Goal: Information Seeking & Learning: Understand process/instructions

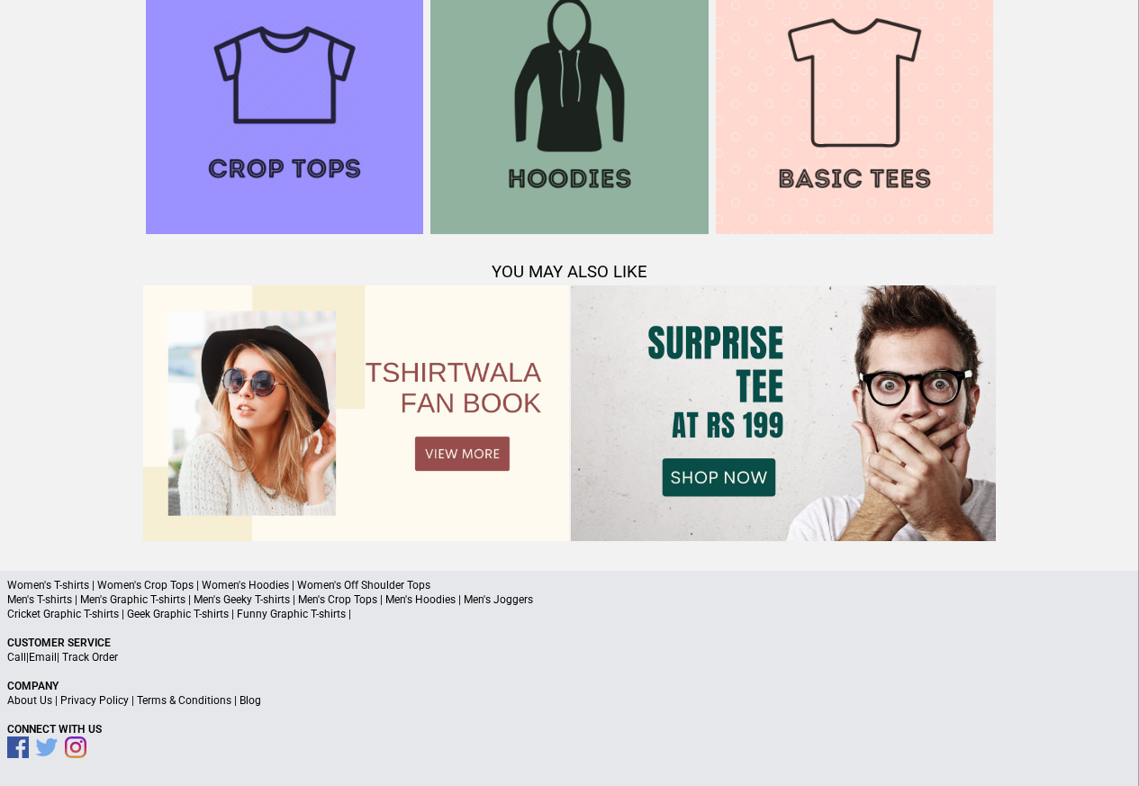
scroll to position [1738, 0]
click at [180, 700] on link "Terms & Conditions" at bounding box center [184, 700] width 95 height 13
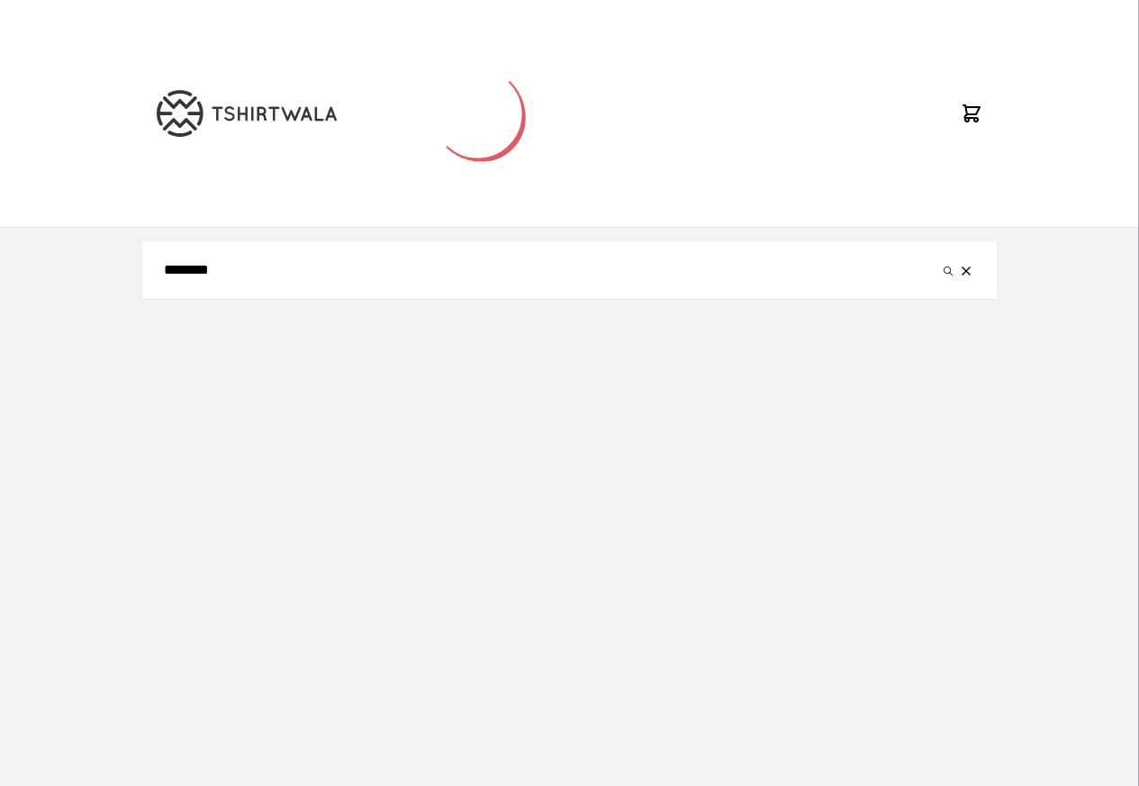
scroll to position [236, 0]
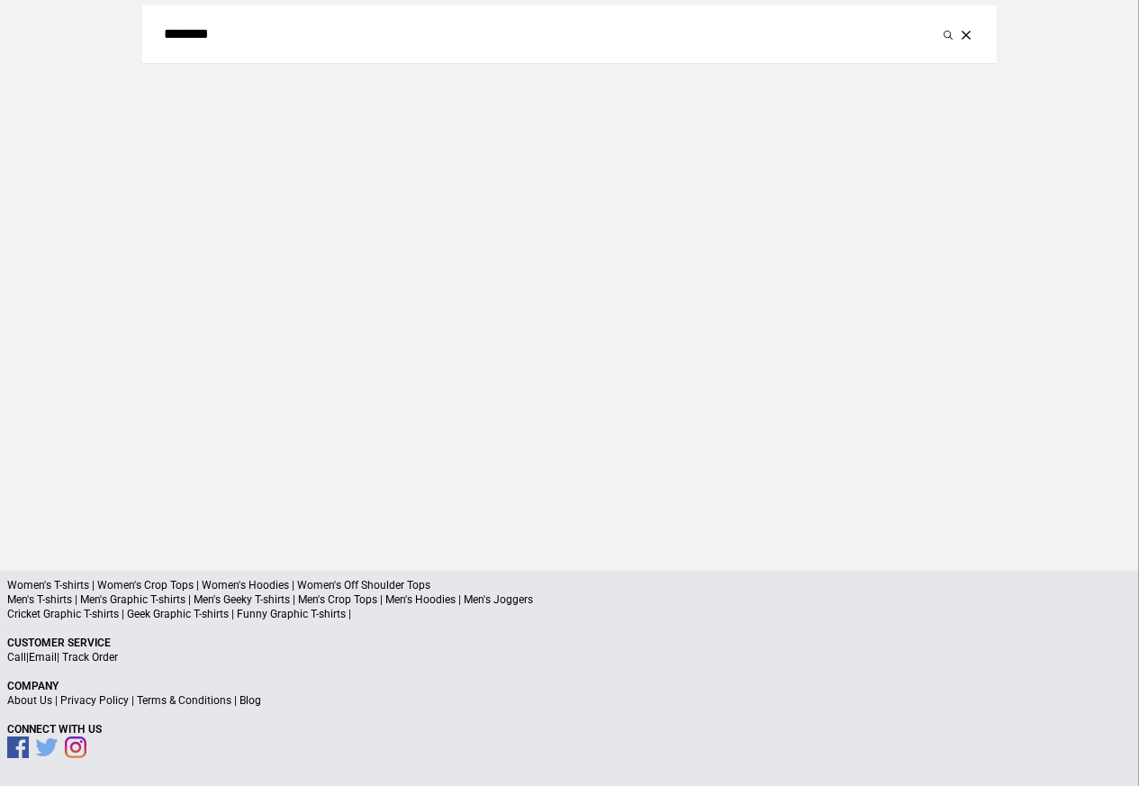
type input "********"
click at [939, 23] on button "submit" at bounding box center [948, 34] width 18 height 22
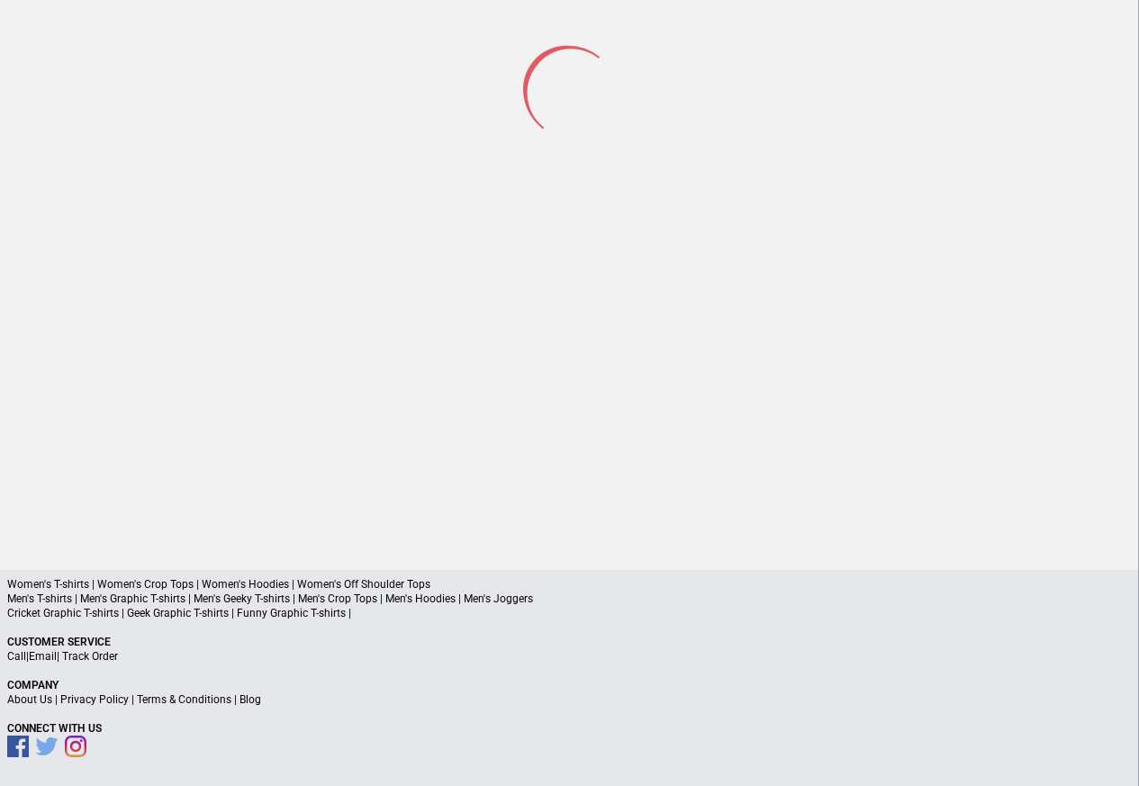
scroll to position [84, 0]
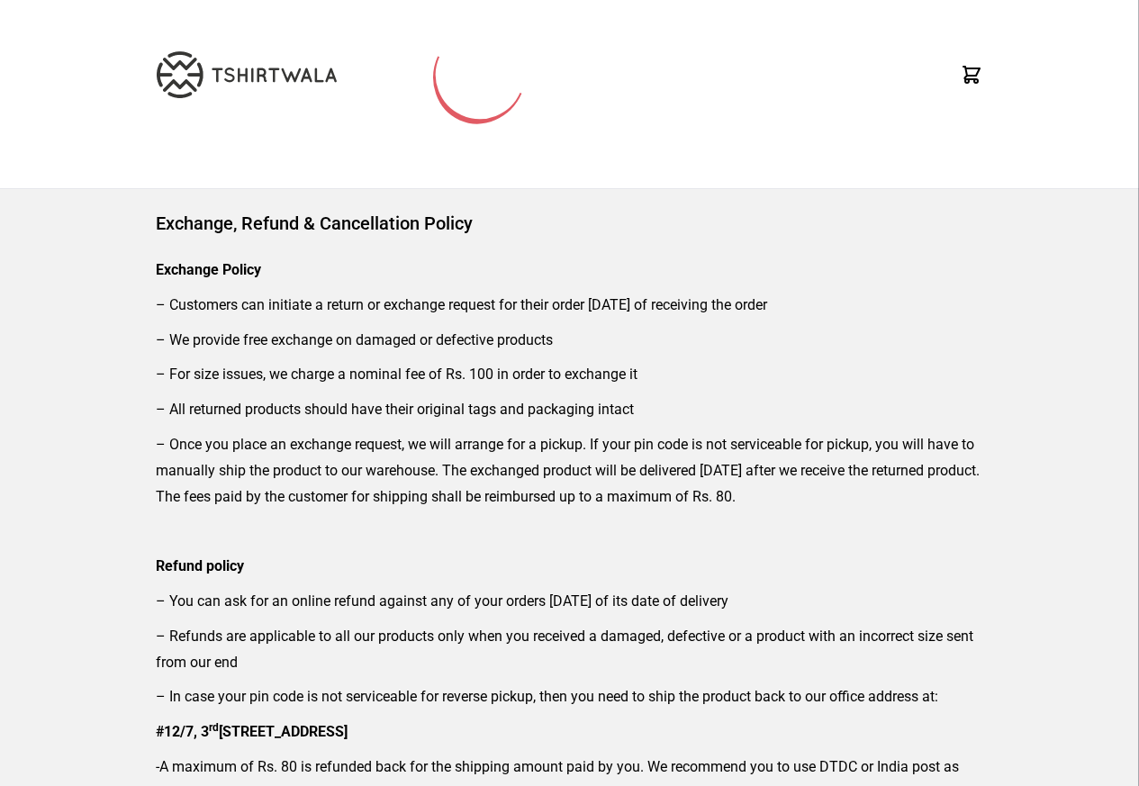
scroll to position [108, 0]
